Goal: Information Seeking & Learning: Learn about a topic

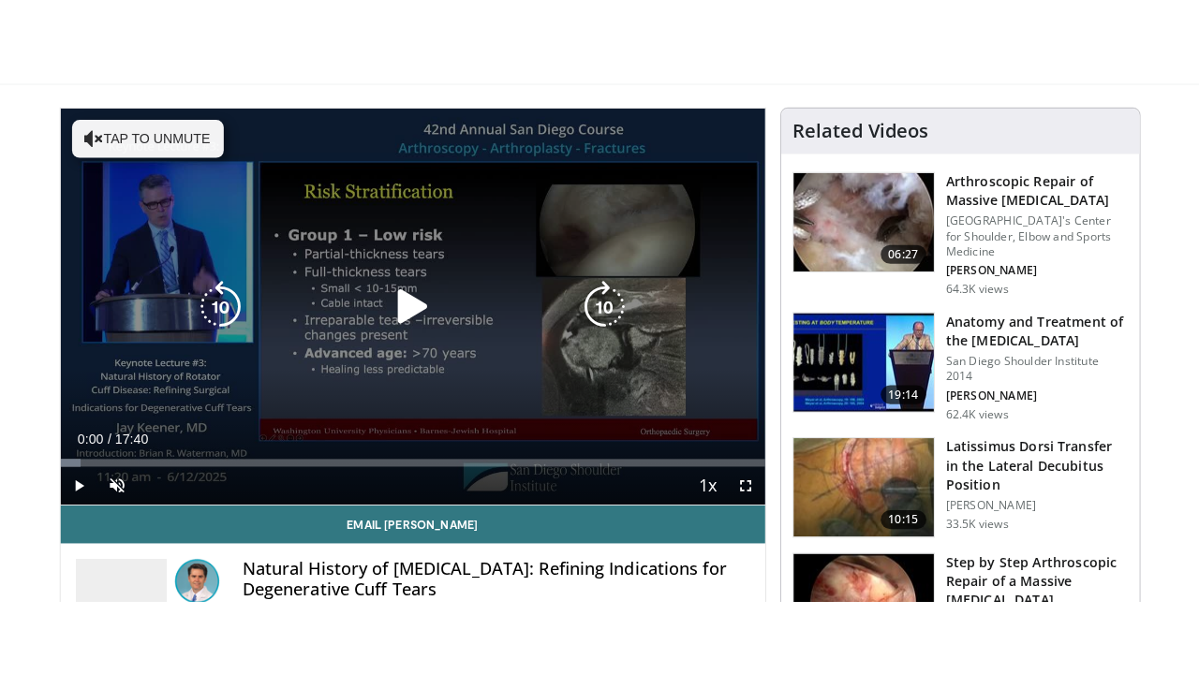
scroll to position [111, 0]
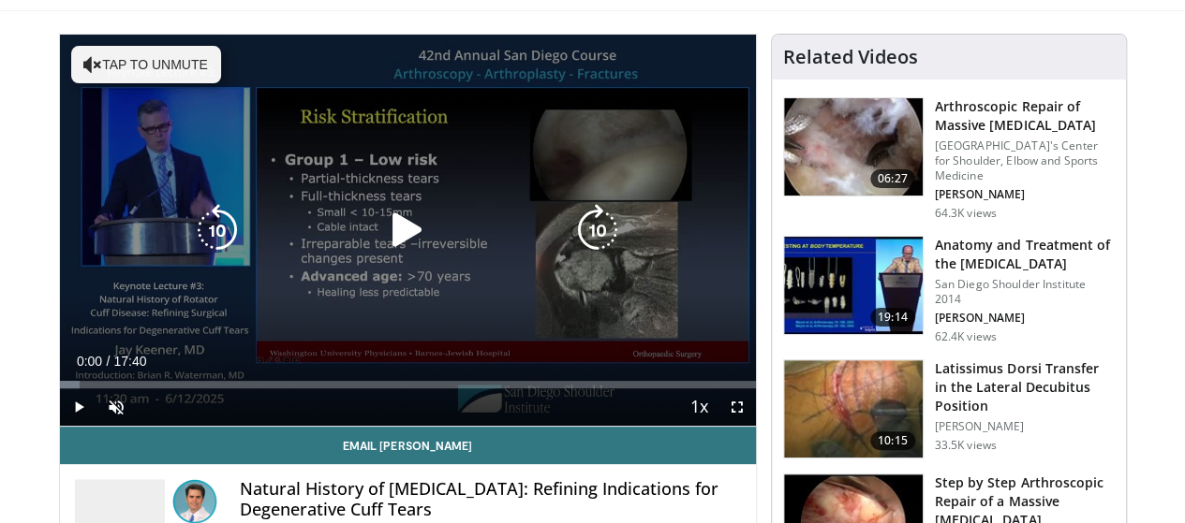
click at [381, 257] on icon "Video Player" at bounding box center [407, 230] width 52 height 52
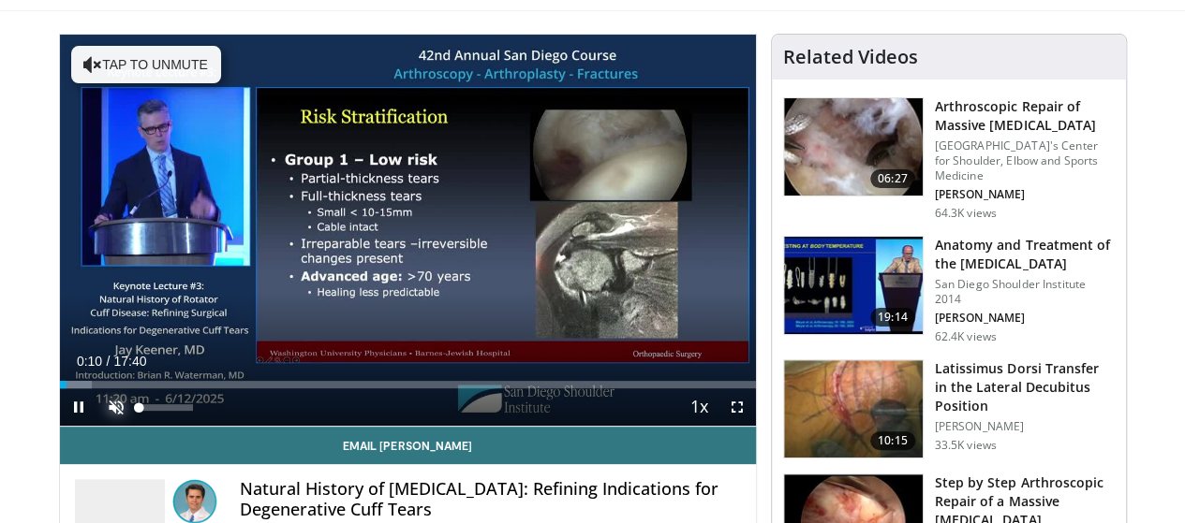
click at [97, 426] on span "Video Player" at bounding box center [115, 407] width 37 height 37
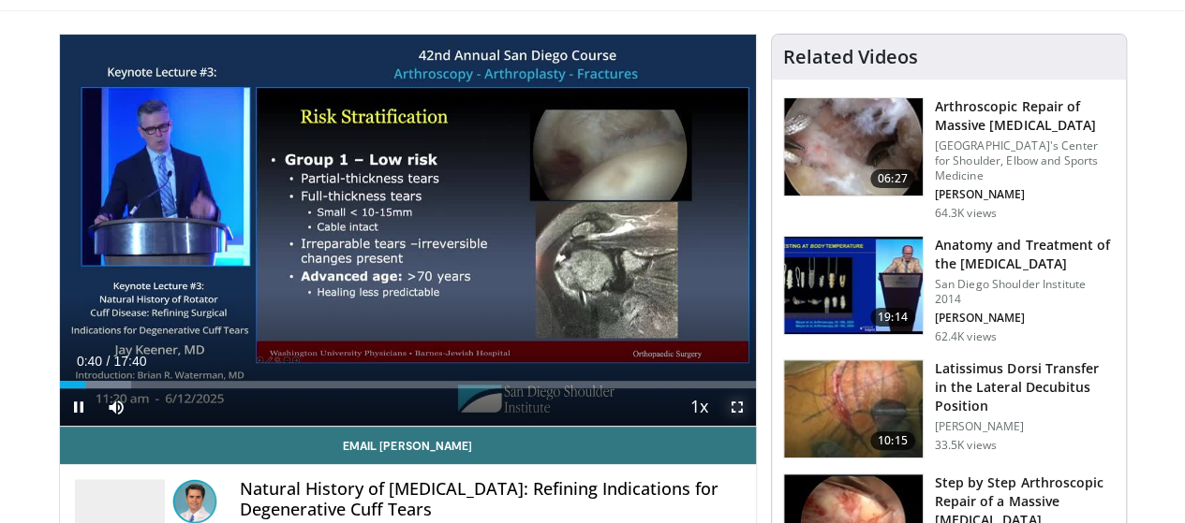
click at [746, 426] on span "Video Player" at bounding box center [736, 407] width 37 height 37
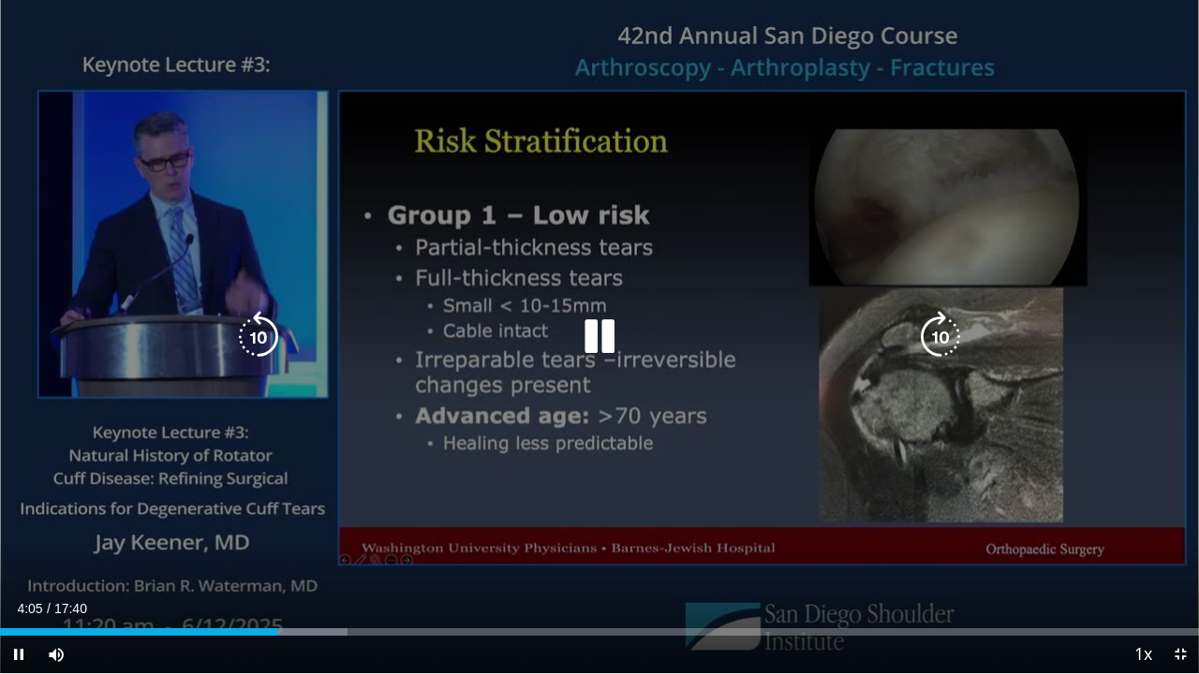
click at [594, 339] on icon "Video Player" at bounding box center [599, 337] width 52 height 52
click at [260, 338] on icon "Video Player" at bounding box center [258, 337] width 52 height 52
click at [596, 340] on icon "Video Player" at bounding box center [599, 337] width 52 height 52
